Goal: Go to known website: Access a specific website the user already knows

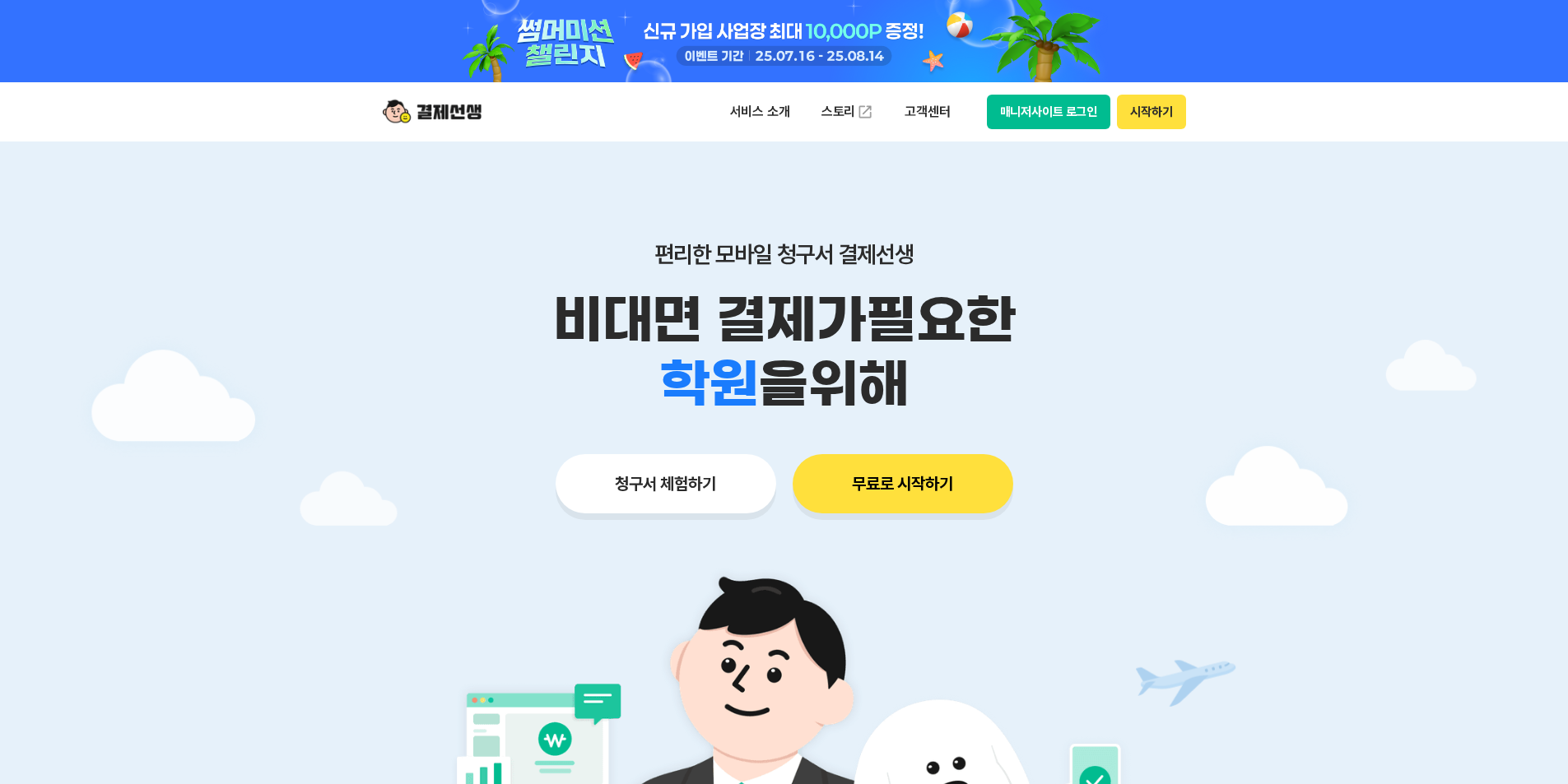
click at [1067, 116] on button "매니저사이트 로그인" at bounding box center [1049, 112] width 125 height 34
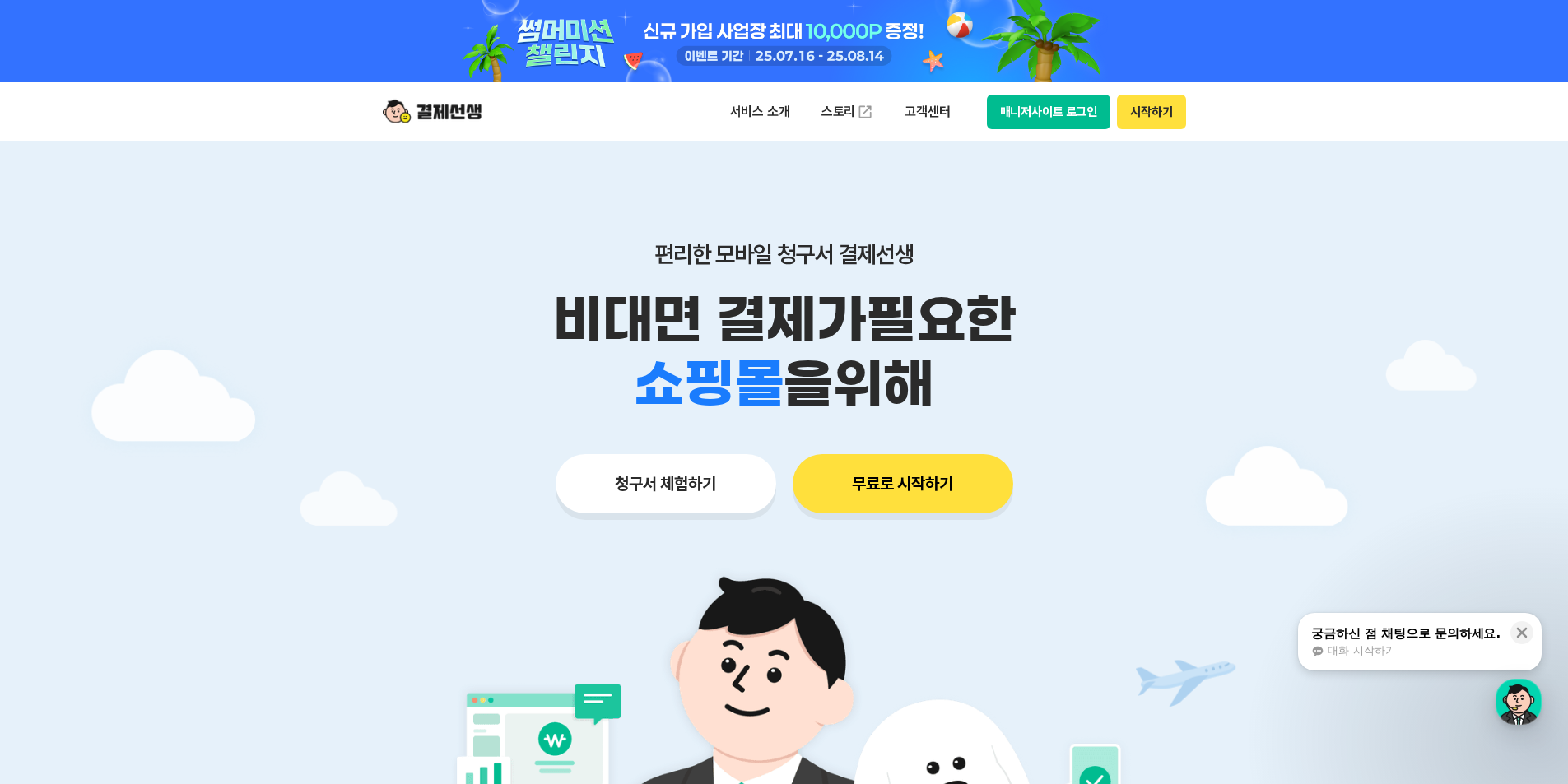
click at [1025, 115] on button "매니저사이트 로그인" at bounding box center [1049, 112] width 125 height 34
click at [1016, 116] on button "매니저사이트 로그인" at bounding box center [1049, 112] width 125 height 34
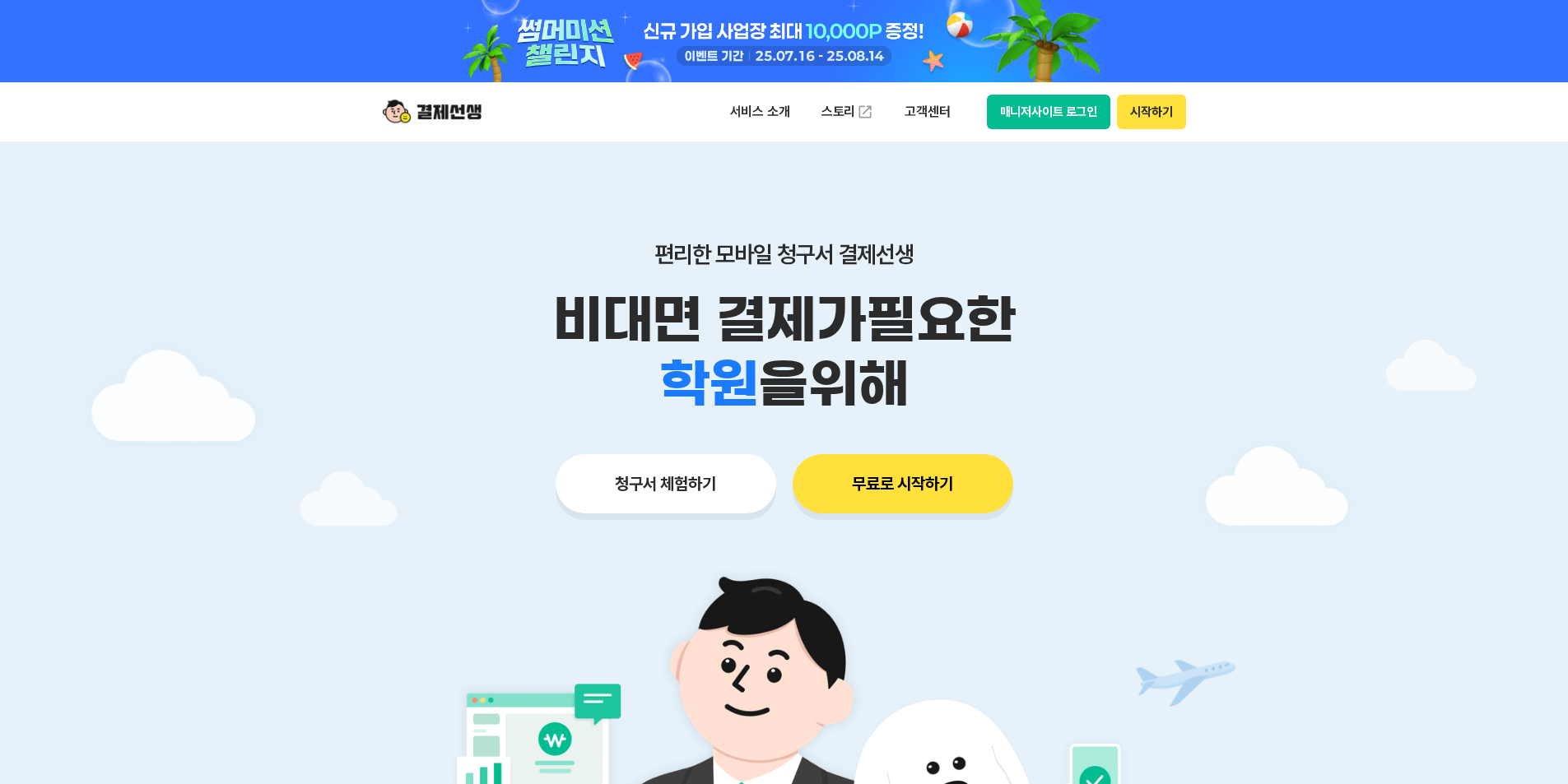
drag, startPoint x: 0, startPoint y: 0, endPoint x: 1072, endPoint y: 106, distance: 1077.2
click at [1072, 106] on button "매니저사이트 로그인" at bounding box center [1049, 112] width 125 height 34
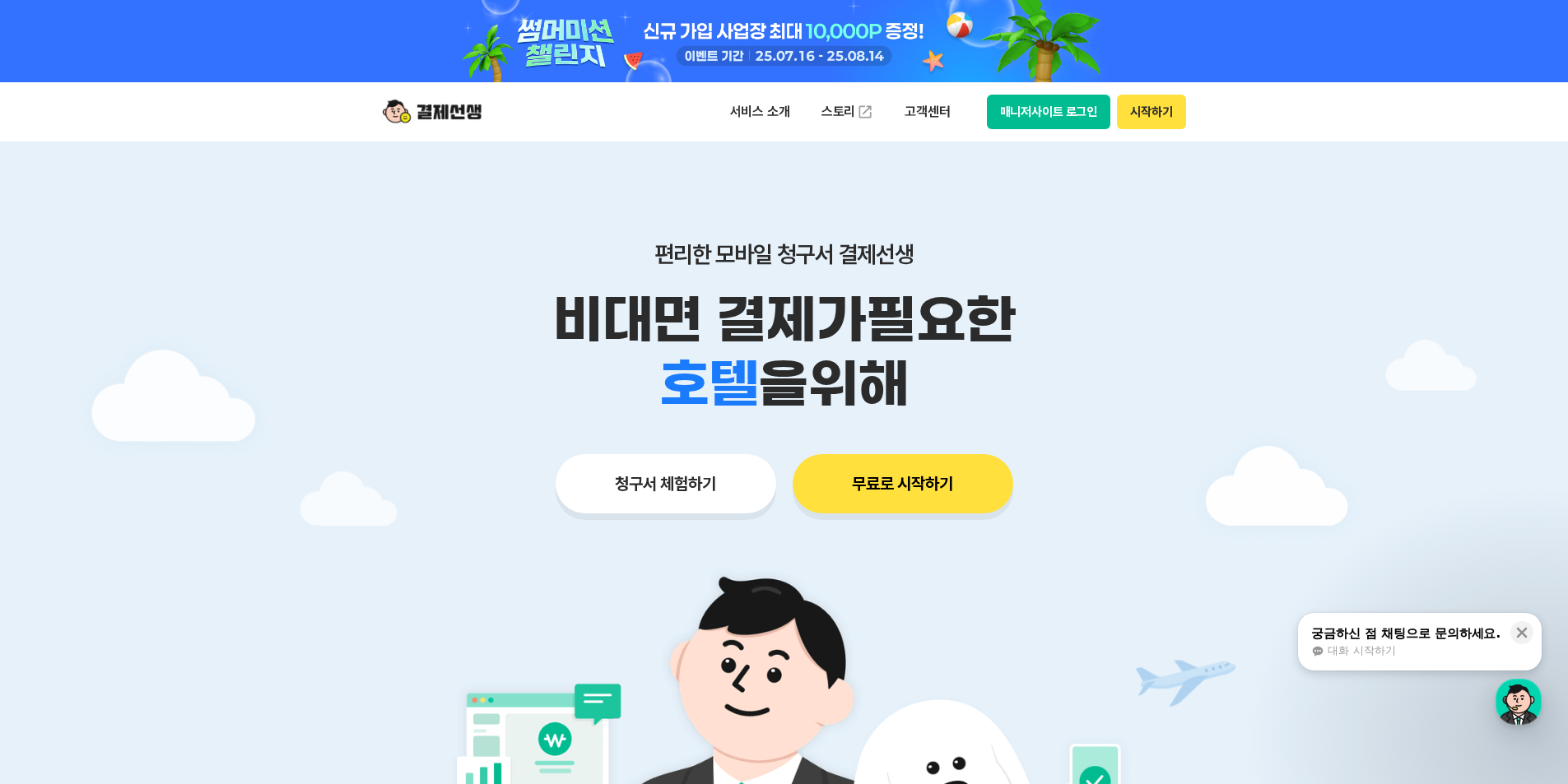
click at [1054, 114] on button "매니저사이트 로그인" at bounding box center [1049, 112] width 125 height 34
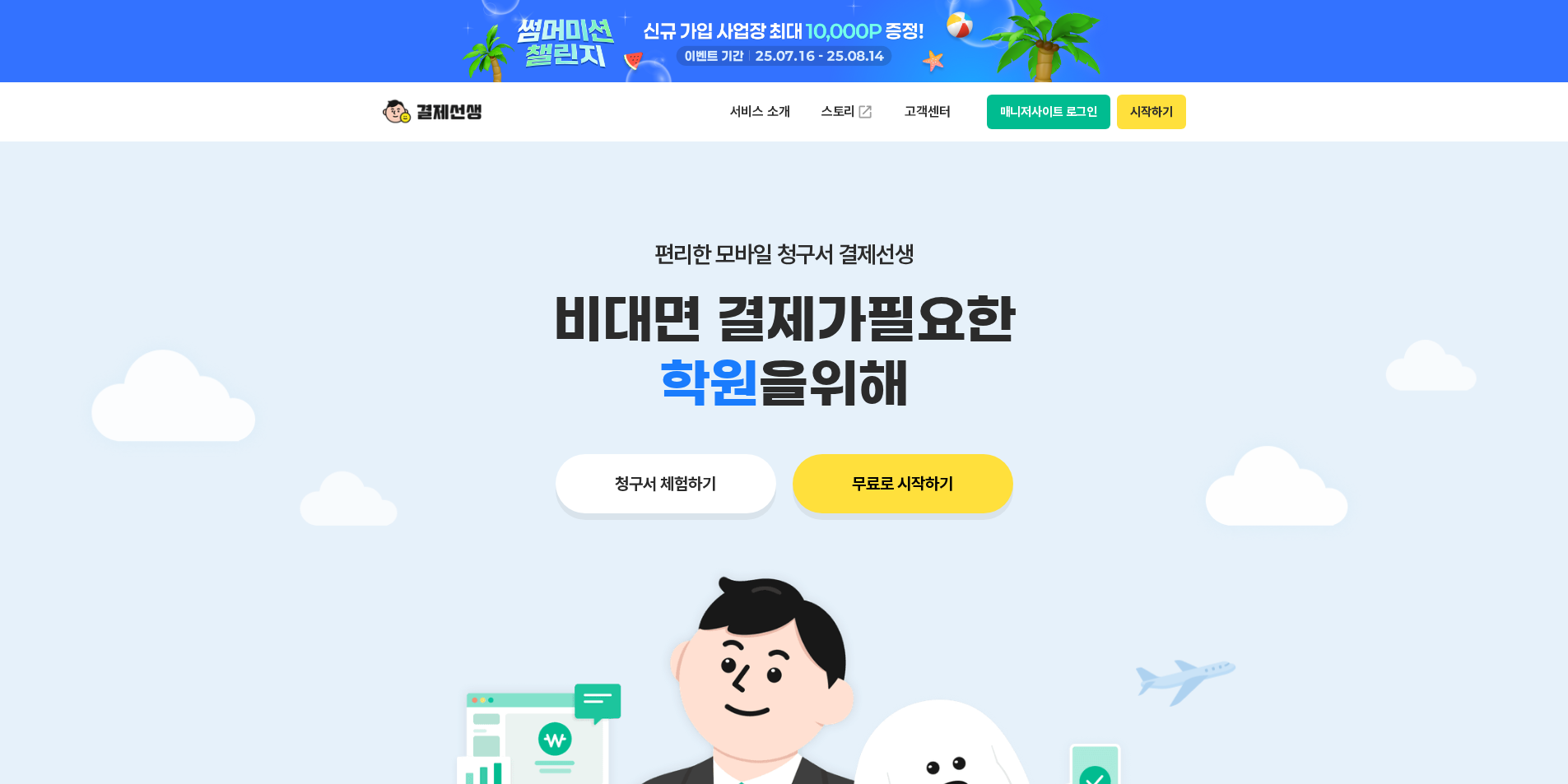
click at [1045, 121] on button "매니저사이트 로그인" at bounding box center [1049, 112] width 125 height 34
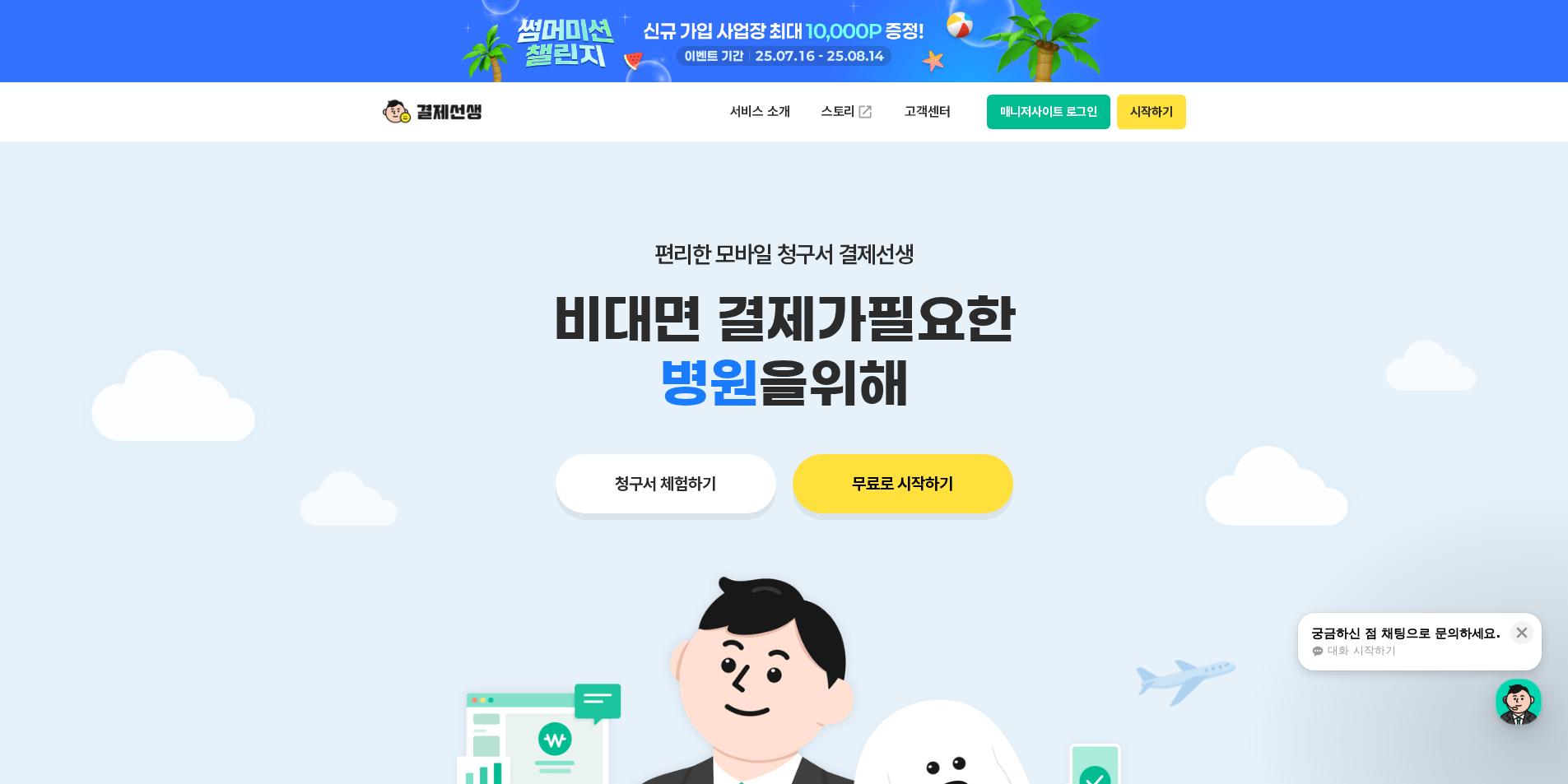
click at [1066, 129] on div "서비스 소개 스토리 고객센터 매니저사이트 로그인 시작하기" at bounding box center [784, 112] width 843 height 60
click at [1073, 123] on button "매니저사이트 로그인" at bounding box center [1049, 112] width 125 height 34
click at [1094, 115] on button "매니저사이트 로그인" at bounding box center [1049, 112] width 125 height 34
